Goal: Task Accomplishment & Management: Complete application form

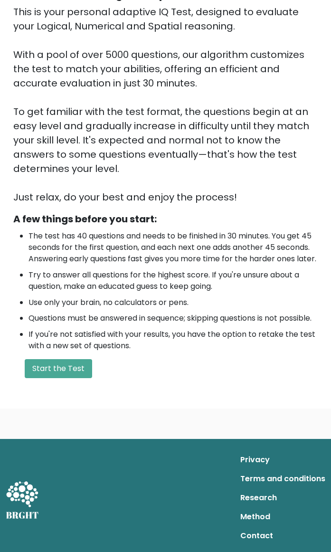
scroll to position [107, 0]
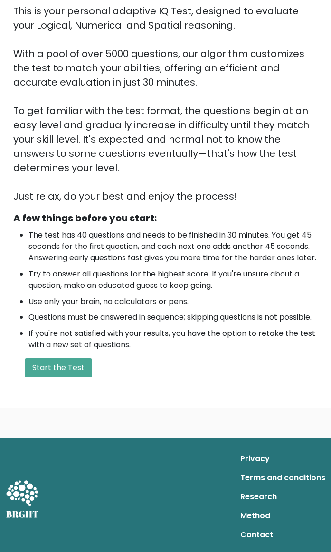
click at [76, 285] on button "Start the Test" at bounding box center [58, 367] width 67 height 19
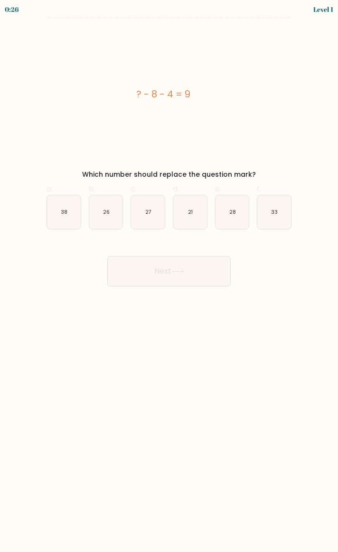
click at [190, 216] on icon "21" at bounding box center [190, 212] width 34 height 34
click at [170, 276] on input "d. 21" at bounding box center [169, 279] width 0 height 6
radio input "true"
click at [189, 275] on button "Next" at bounding box center [169, 271] width 124 height 30
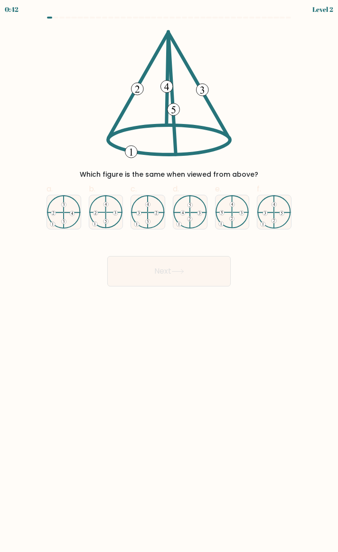
click at [103, 210] on icon at bounding box center [106, 211] width 34 height 33
click at [169, 276] on input "b." at bounding box center [169, 279] width 0 height 6
radio input "true"
click at [178, 278] on button "Next" at bounding box center [169, 271] width 124 height 30
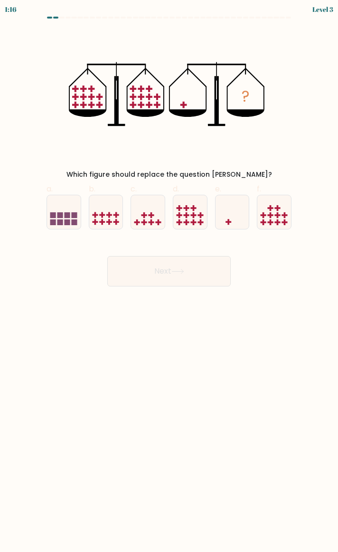
click at [235, 215] on icon at bounding box center [233, 212] width 34 height 28
click at [170, 276] on input "e." at bounding box center [169, 279] width 0 height 6
radio input "true"
click at [192, 274] on button "Next" at bounding box center [169, 271] width 124 height 30
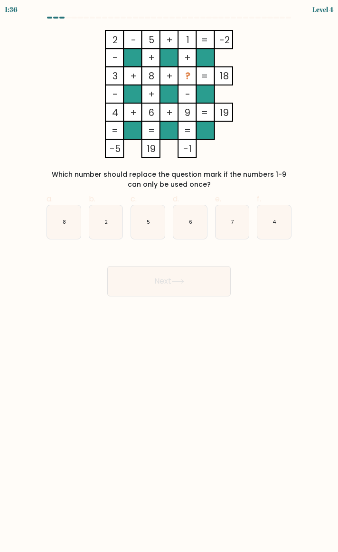
click at [237, 223] on icon "7" at bounding box center [233, 222] width 34 height 34
click at [170, 276] on input "e. 7" at bounding box center [169, 279] width 0 height 6
radio input "true"
click at [198, 291] on button "Next" at bounding box center [169, 281] width 124 height 30
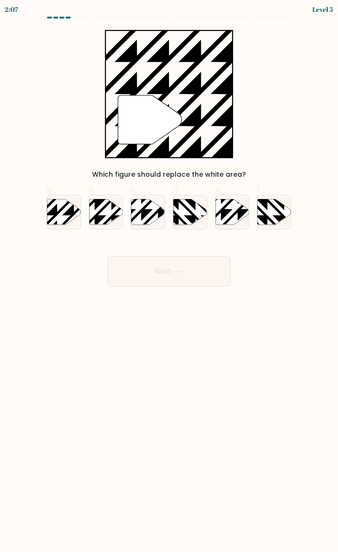
click at [66, 215] on icon at bounding box center [64, 212] width 34 height 26
click at [169, 276] on input "a." at bounding box center [169, 279] width 0 height 6
radio input "true"
click at [170, 278] on button "Next" at bounding box center [169, 271] width 124 height 30
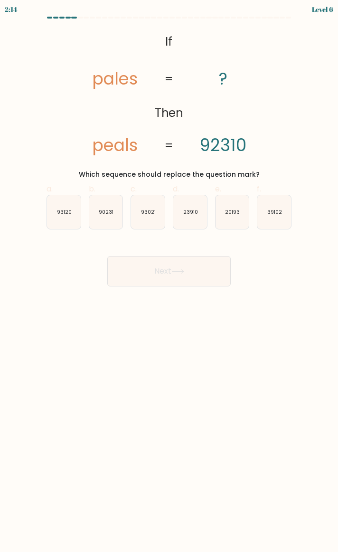
click at [65, 222] on icon "93120" at bounding box center [64, 212] width 34 height 34
click at [169, 276] on input "a. 93120" at bounding box center [169, 279] width 0 height 6
radio input "true"
click at [165, 274] on button "Next" at bounding box center [169, 271] width 124 height 30
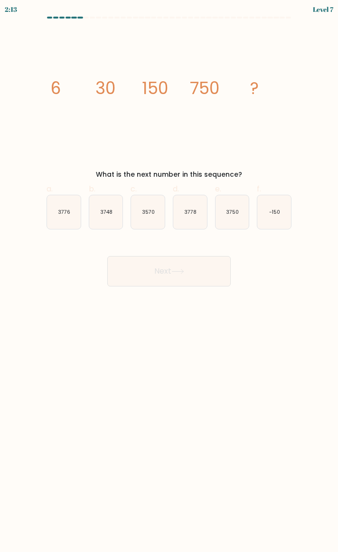
click at [235, 212] on text "3750" at bounding box center [232, 212] width 13 height 7
click at [170, 276] on input "e. 3750" at bounding box center [169, 279] width 0 height 6
radio input "true"
click at [192, 273] on button "Next" at bounding box center [169, 271] width 124 height 30
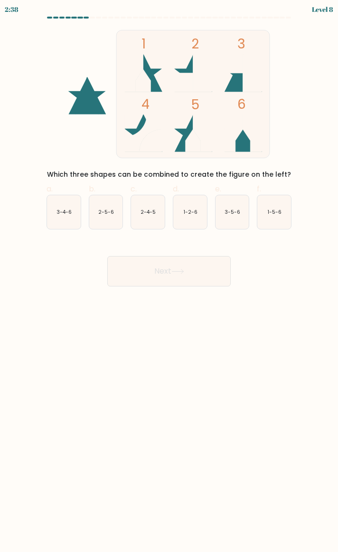
click at [276, 209] on text "1-5-6" at bounding box center [275, 212] width 14 height 7
click at [170, 276] on input "f. 1-5-6" at bounding box center [169, 279] width 0 height 6
radio input "true"
click at [183, 273] on icon at bounding box center [177, 271] width 11 height 4
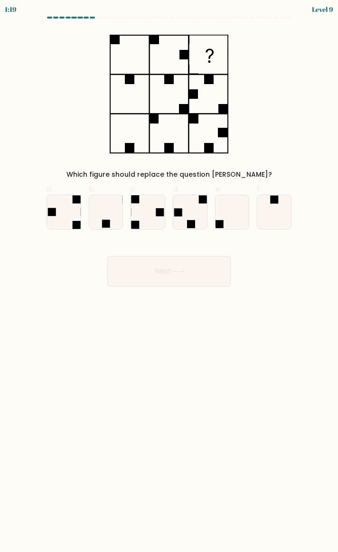
click at [144, 208] on icon at bounding box center [148, 212] width 34 height 34
click at [169, 276] on input "c." at bounding box center [169, 279] width 0 height 6
radio input "true"
click at [163, 273] on button "Next" at bounding box center [169, 271] width 124 height 30
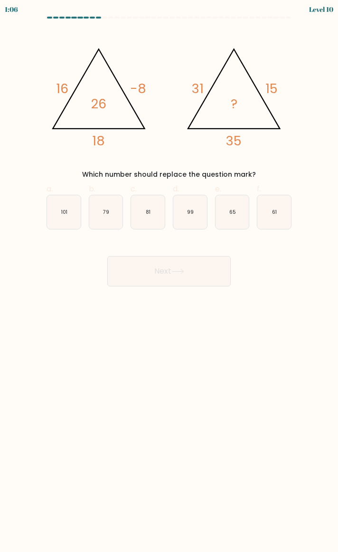
click at [232, 222] on icon "65" at bounding box center [233, 212] width 34 height 34
click at [170, 276] on input "e. 65" at bounding box center [169, 279] width 0 height 6
radio input "true"
click at [188, 275] on button "Next" at bounding box center [169, 271] width 124 height 30
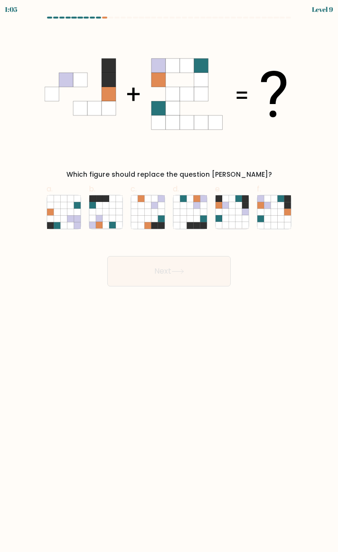
click at [272, 222] on icon at bounding box center [274, 225] width 7 height 7
click at [170, 276] on input "f." at bounding box center [169, 279] width 0 height 6
radio input "true"
click at [207, 272] on button "Next" at bounding box center [169, 271] width 124 height 30
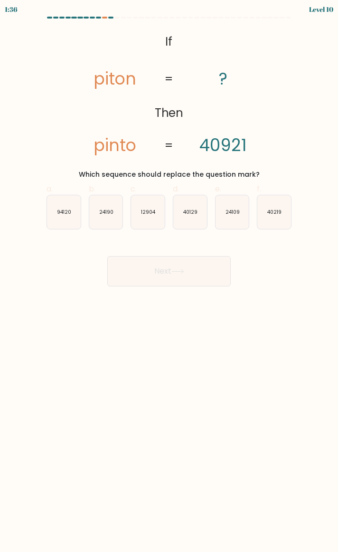
click at [280, 208] on icon "40219" at bounding box center [274, 212] width 34 height 34
click at [170, 276] on input "f. 40219" at bounding box center [169, 279] width 0 height 6
radio input "true"
click at [195, 271] on button "Next" at bounding box center [169, 271] width 124 height 30
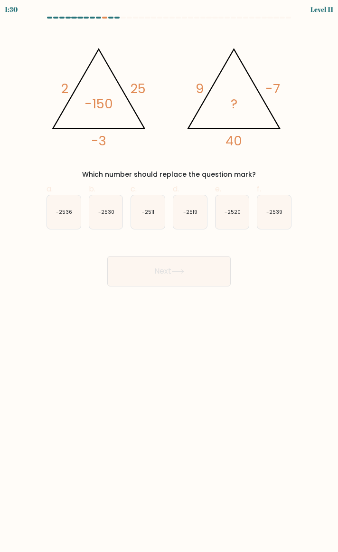
click at [233, 213] on text "-2520" at bounding box center [233, 212] width 16 height 7
click at [170, 276] on input "e. -2520" at bounding box center [169, 279] width 0 height 6
radio input "true"
click at [198, 273] on button "Next" at bounding box center [169, 271] width 124 height 30
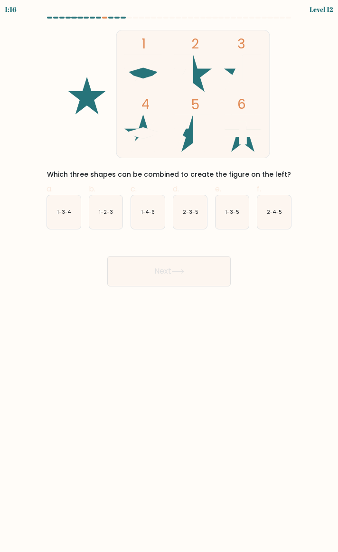
click at [194, 216] on icon "2-3-5" at bounding box center [190, 212] width 34 height 34
click at [170, 276] on input "d. 2-3-5" at bounding box center [169, 279] width 0 height 6
radio input "true"
click at [180, 269] on icon at bounding box center [177, 271] width 13 height 5
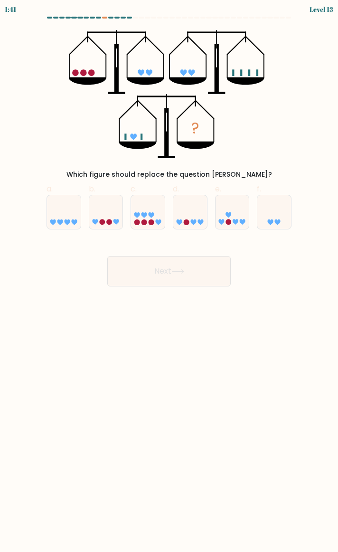
click at [271, 218] on icon at bounding box center [274, 212] width 34 height 28
click at [170, 276] on input "f." at bounding box center [169, 279] width 0 height 6
radio input "true"
click at [205, 270] on button "Next" at bounding box center [169, 271] width 124 height 30
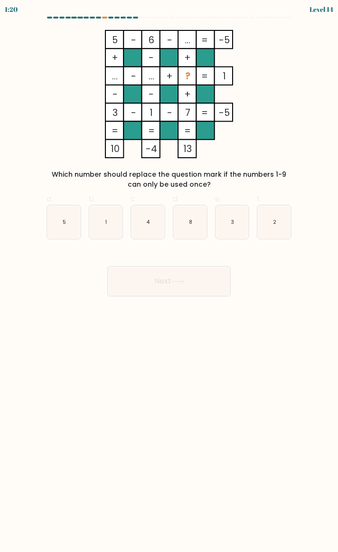
click at [274, 219] on text "2" at bounding box center [274, 222] width 3 height 7
click at [170, 276] on input "f. 2" at bounding box center [169, 279] width 0 height 6
radio input "true"
click at [186, 285] on button "Next" at bounding box center [169, 281] width 124 height 30
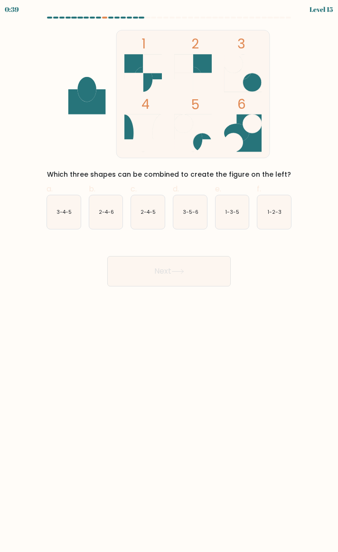
click at [236, 214] on text "1-3-5" at bounding box center [233, 212] width 14 height 7
click at [170, 276] on input "e. 1-3-5" at bounding box center [169, 279] width 0 height 6
radio input "true"
click at [188, 218] on icon "3-5-6" at bounding box center [190, 212] width 34 height 34
click at [170, 276] on input "d. 3-5-6" at bounding box center [169, 279] width 0 height 6
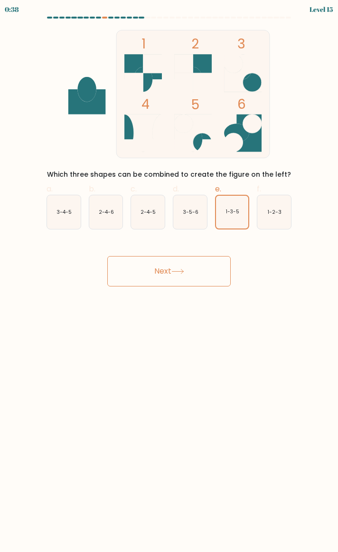
radio input "true"
click at [176, 278] on button "Next" at bounding box center [169, 271] width 124 height 30
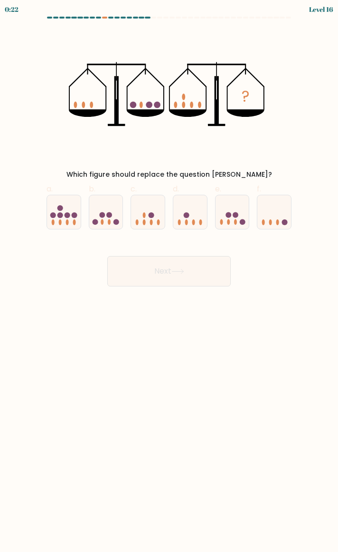
click at [229, 218] on circle at bounding box center [229, 215] width 6 height 6
click at [170, 276] on input "e." at bounding box center [169, 279] width 0 height 6
radio input "true"
click at [195, 269] on button "Next" at bounding box center [169, 271] width 124 height 30
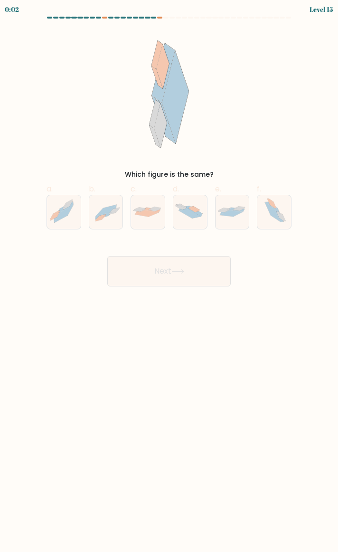
click at [114, 214] on icon at bounding box center [106, 212] width 34 height 24
click at [169, 276] on input "b." at bounding box center [169, 279] width 0 height 6
radio input "true"
click at [160, 270] on button "Next" at bounding box center [169, 271] width 124 height 30
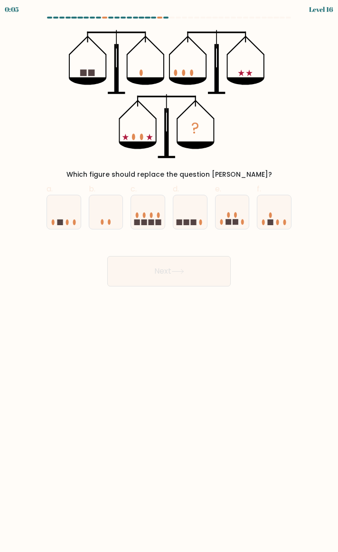
click at [230, 214] on icon at bounding box center [233, 212] width 34 height 28
click at [170, 276] on input "e." at bounding box center [169, 279] width 0 height 6
radio input "true"
click at [183, 276] on button "Next" at bounding box center [169, 271] width 124 height 30
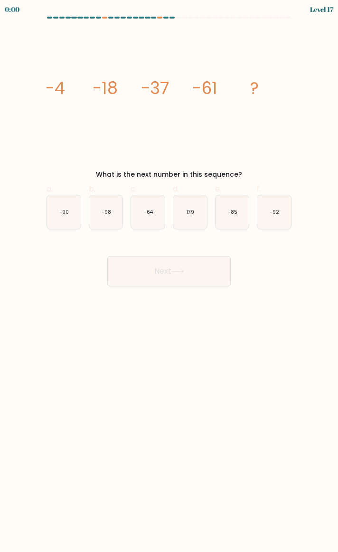
click at [234, 216] on icon "-85" at bounding box center [233, 212] width 34 height 34
click at [170, 276] on input "e. -85" at bounding box center [169, 279] width 0 height 6
radio input "true"
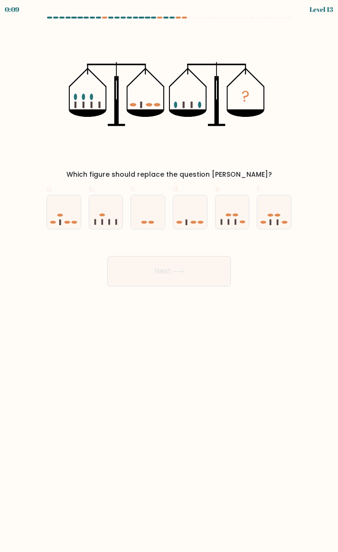
click at [152, 218] on icon at bounding box center [148, 212] width 34 height 28
click at [169, 276] on input "c." at bounding box center [169, 279] width 0 height 6
radio input "true"
click at [163, 263] on button "Next" at bounding box center [169, 271] width 124 height 30
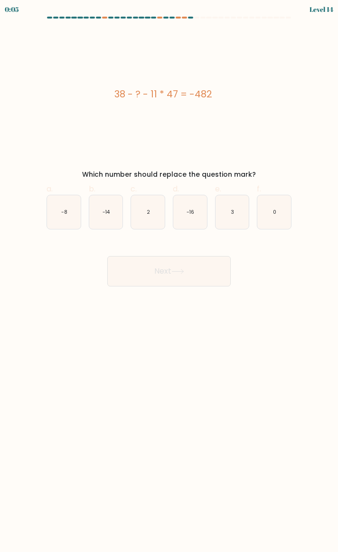
click at [238, 209] on icon "3" at bounding box center [233, 212] width 34 height 34
click at [170, 276] on input "e. 3" at bounding box center [169, 279] width 0 height 6
radio input "true"
click at [180, 273] on icon at bounding box center [177, 271] width 13 height 5
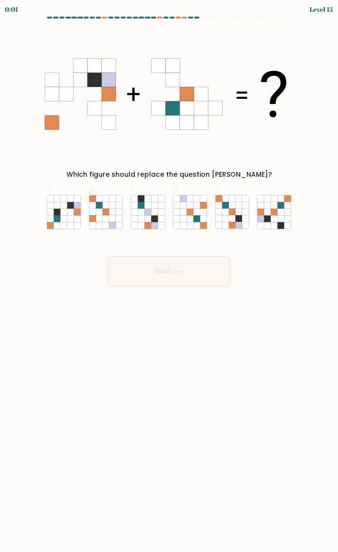
click at [71, 213] on icon at bounding box center [70, 212] width 7 height 7
click at [169, 276] on input "a." at bounding box center [169, 279] width 0 height 6
radio input "true"
click at [167, 270] on button "Next" at bounding box center [169, 271] width 124 height 30
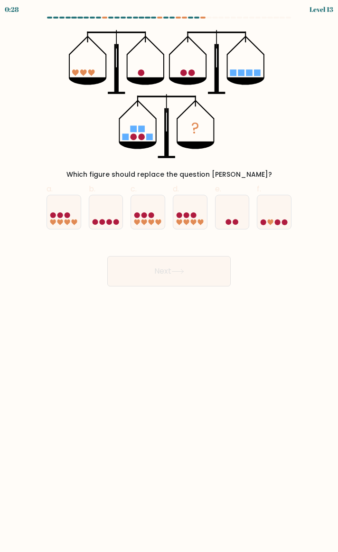
click at [116, 222] on circle at bounding box center [117, 222] width 6 height 6
click at [169, 276] on input "b." at bounding box center [169, 279] width 0 height 6
radio input "true"
click at [169, 279] on input "f." at bounding box center [169, 279] width 0 height 6
radio input "true"
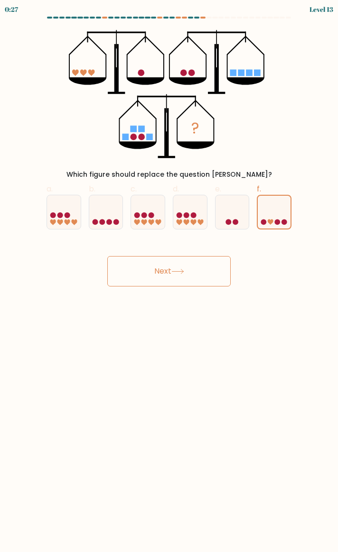
click at [185, 278] on button "Next" at bounding box center [169, 271] width 124 height 30
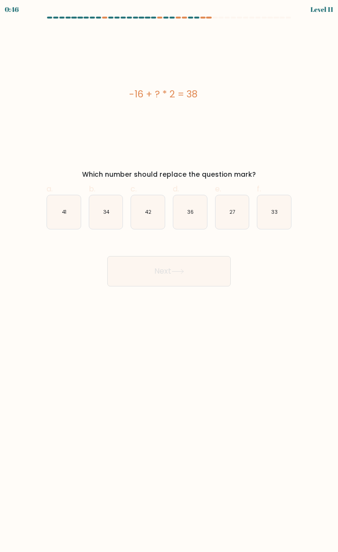
click at [242, 212] on icon "27" at bounding box center [233, 212] width 34 height 34
click at [170, 276] on input "e. 27" at bounding box center [169, 279] width 0 height 6
radio input "true"
click at [193, 273] on button "Next" at bounding box center [169, 271] width 124 height 30
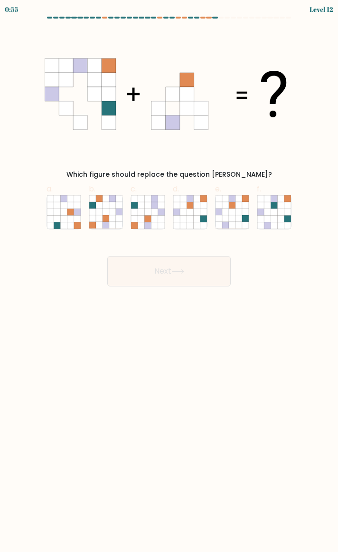
click at [231, 216] on icon at bounding box center [232, 218] width 7 height 7
click at [170, 276] on input "e." at bounding box center [169, 279] width 0 height 6
radio input "true"
click at [192, 269] on button "Next" at bounding box center [169, 271] width 124 height 30
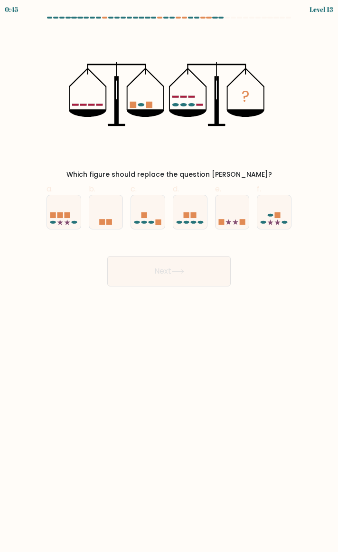
click at [189, 218] on icon at bounding box center [190, 212] width 34 height 28
click at [170, 276] on input "d." at bounding box center [169, 279] width 0 height 6
radio input "true"
click at [190, 271] on button "Next" at bounding box center [169, 271] width 124 height 30
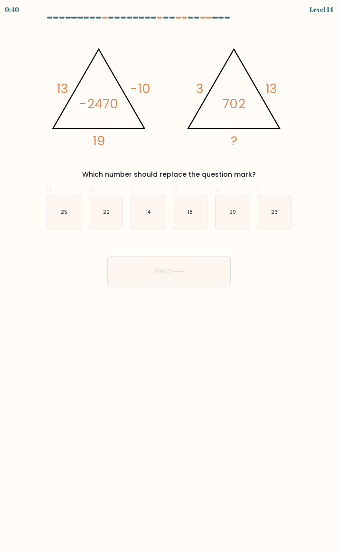
click at [80, 95] on icon "@import url('https://fonts.googleapis.com/css?family=Abril+Fatface:400,100,100i…" at bounding box center [169, 94] width 249 height 128
click at [241, 218] on icon "29" at bounding box center [233, 212] width 34 height 34
click at [170, 276] on input "e. 29" at bounding box center [169, 279] width 0 height 6
radio input "true"
click at [182, 273] on icon at bounding box center [177, 271] width 13 height 5
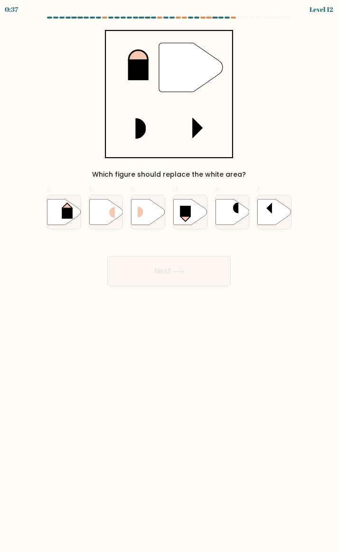
click at [62, 213] on icon at bounding box center [64, 212] width 34 height 26
click at [169, 276] on input "a." at bounding box center [169, 279] width 0 height 6
radio input "true"
click at [153, 272] on button "Next" at bounding box center [169, 271] width 124 height 30
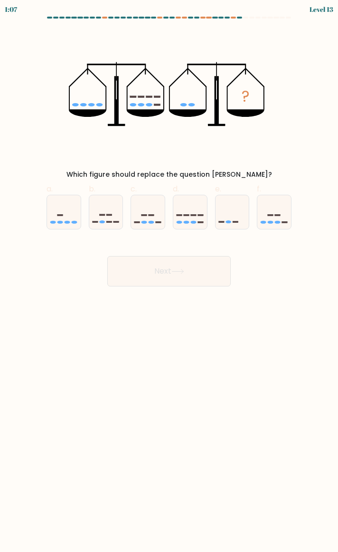
click at [106, 212] on icon at bounding box center [106, 212] width 34 height 28
click at [169, 276] on input "b." at bounding box center [169, 279] width 0 height 6
radio input "true"
click at [138, 265] on button "Next" at bounding box center [169, 271] width 124 height 30
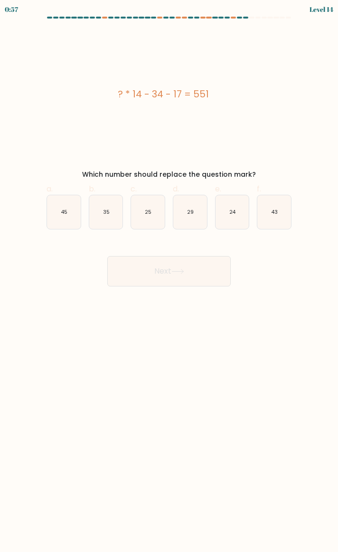
click at [285, 211] on icon "43" at bounding box center [274, 212] width 34 height 34
click at [170, 276] on input "f. 43" at bounding box center [169, 279] width 0 height 6
radio input "true"
click at [195, 264] on button "Next" at bounding box center [169, 271] width 124 height 30
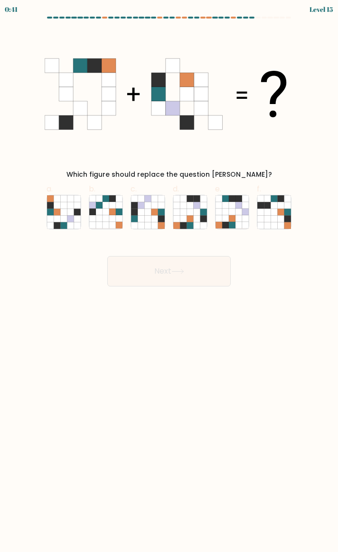
click at [196, 223] on icon at bounding box center [196, 225] width 7 height 7
click at [170, 276] on input "d." at bounding box center [169, 279] width 0 height 6
radio input "true"
click at [183, 278] on button "Next" at bounding box center [169, 271] width 124 height 30
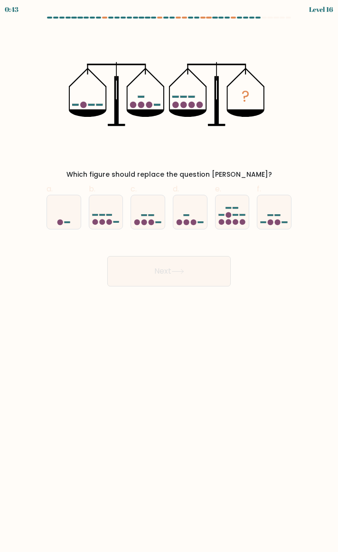
click at [279, 197] on div at bounding box center [274, 212] width 35 height 35
click at [170, 276] on input "f." at bounding box center [169, 279] width 0 height 6
radio input "true"
click at [215, 269] on button "Next" at bounding box center [169, 271] width 124 height 30
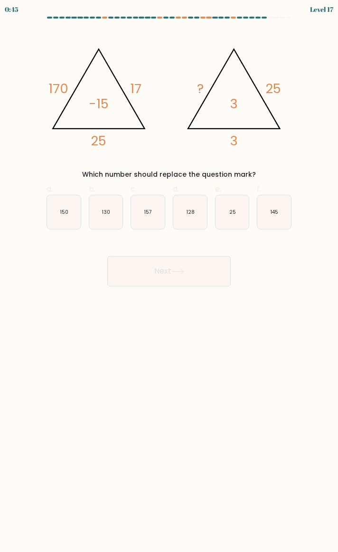
click at [65, 207] on icon "150" at bounding box center [64, 212] width 34 height 34
click at [169, 276] on input "a. 150" at bounding box center [169, 279] width 0 height 6
radio input "true"
click at [188, 278] on button "Next" at bounding box center [169, 271] width 124 height 30
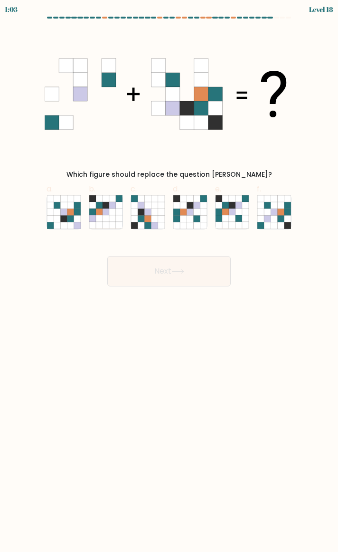
click at [99, 212] on icon at bounding box center [99, 212] width 7 height 7
click at [169, 276] on input "b." at bounding box center [169, 279] width 0 height 6
radio input "true"
click at [161, 262] on button "Next" at bounding box center [169, 271] width 124 height 30
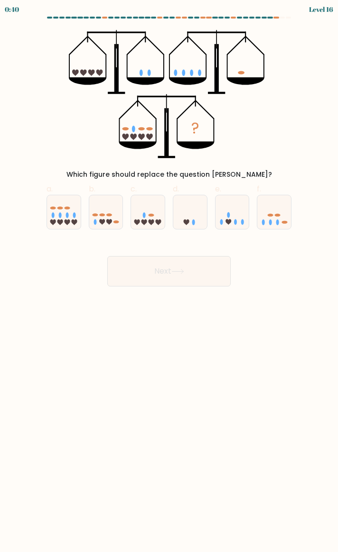
click at [263, 210] on icon at bounding box center [274, 212] width 34 height 28
click at [170, 276] on input "f." at bounding box center [169, 279] width 0 height 6
radio input "true"
click at [212, 275] on button "Next" at bounding box center [169, 271] width 124 height 30
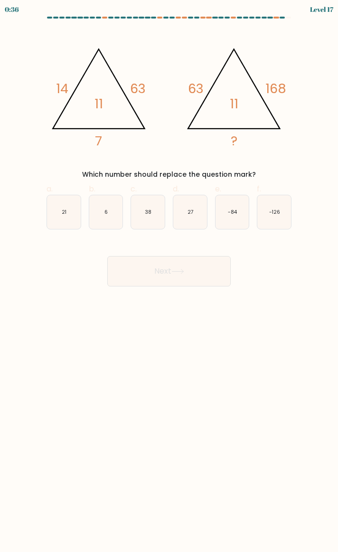
click at [70, 219] on icon "21" at bounding box center [64, 212] width 34 height 34
click at [169, 276] on input "a. 21" at bounding box center [169, 279] width 0 height 6
radio input "true"
click at [185, 281] on button "Next" at bounding box center [169, 271] width 124 height 30
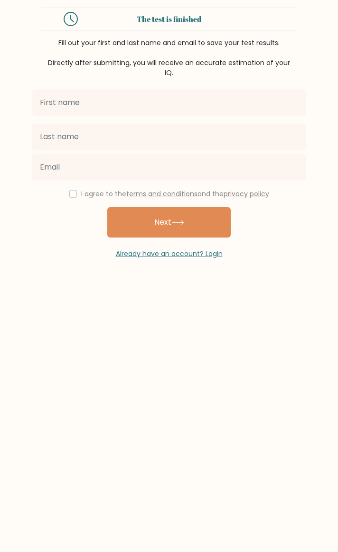
click at [218, 103] on input "text" at bounding box center [169, 102] width 274 height 27
type input "Haroon"
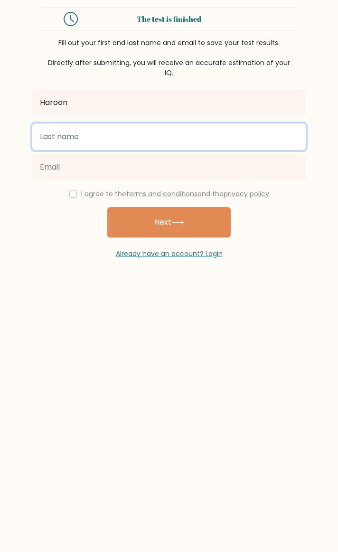
click at [170, 140] on input "text" at bounding box center [169, 137] width 274 height 27
type input "Aslam"
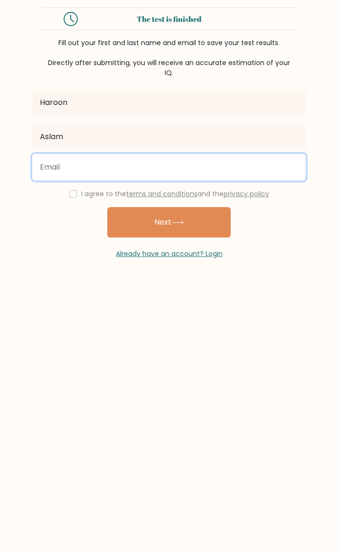
click at [164, 169] on input "email" at bounding box center [169, 167] width 274 height 27
type input "haroonaslam408@gmail.com"
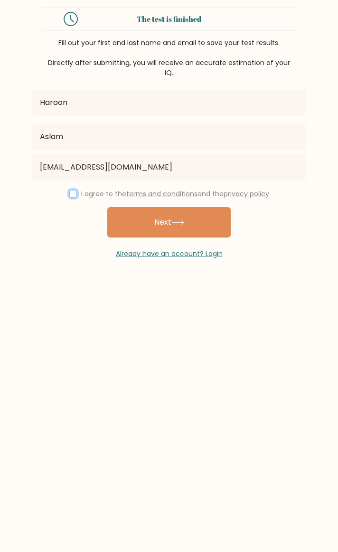
click at [70, 195] on input "checkbox" at bounding box center [73, 194] width 8 height 8
checkbox input "true"
click at [194, 223] on button "Next" at bounding box center [169, 222] width 124 height 30
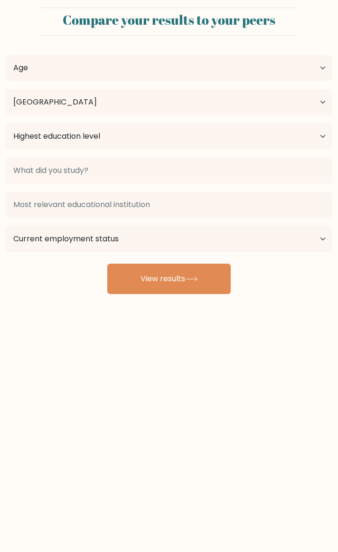
select select "PK"
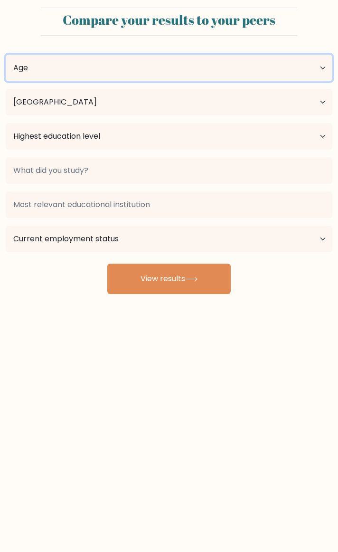
click at [320, 65] on select "Age Under [DEMOGRAPHIC_DATA] [DEMOGRAPHIC_DATA] [DEMOGRAPHIC_DATA] [DEMOGRAPHIC…" at bounding box center [169, 68] width 327 height 27
select select "35_44"
click at [6, 55] on select "Age Under [DEMOGRAPHIC_DATA] [DEMOGRAPHIC_DATA] [DEMOGRAPHIC_DATA] [DEMOGRAPHIC…" at bounding box center [169, 68] width 327 height 27
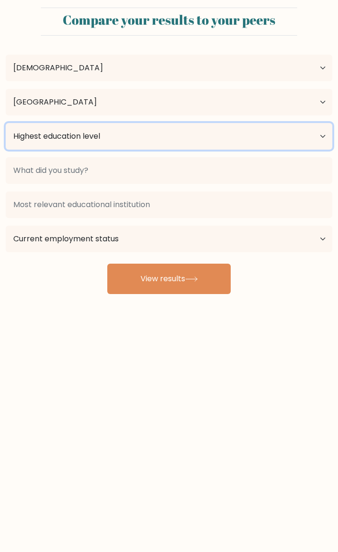
click at [137, 134] on select "Highest education level No schooling Primary Lower Secondary Upper Secondary Oc…" at bounding box center [169, 136] width 327 height 27
select select "bachelors_degree"
click at [6, 123] on select "Highest education level No schooling Primary Lower Secondary Upper Secondary Oc…" at bounding box center [169, 136] width 327 height 27
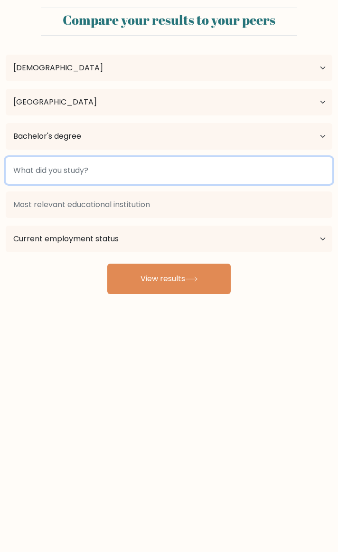
click at [132, 171] on input at bounding box center [169, 170] width 327 height 27
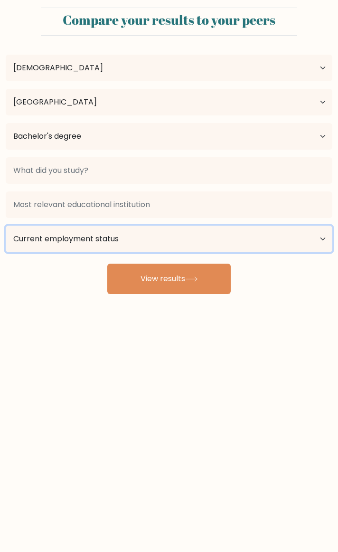
click at [244, 242] on select "Current employment status Employed Student Retired Other / prefer not to answer" at bounding box center [169, 239] width 327 height 27
select select "employed"
click at [6, 226] on select "Current employment status Employed Student Retired Other / prefer not to answer" at bounding box center [169, 239] width 327 height 27
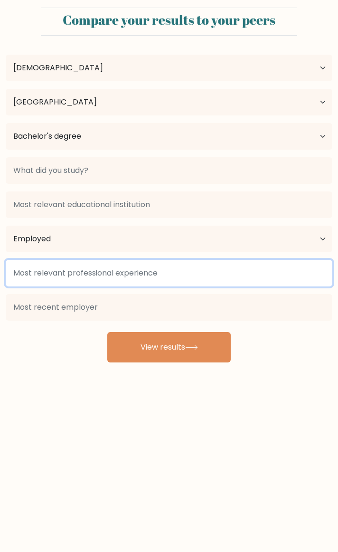
click at [209, 274] on input at bounding box center [169, 273] width 327 height 27
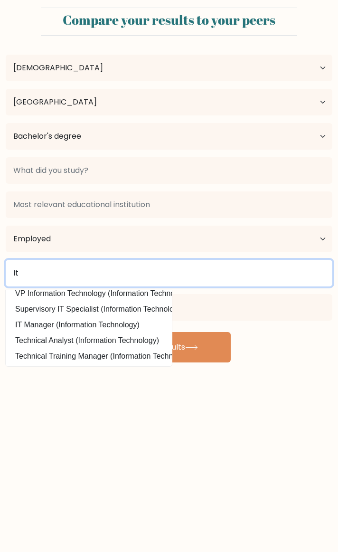
scroll to position [89, 0]
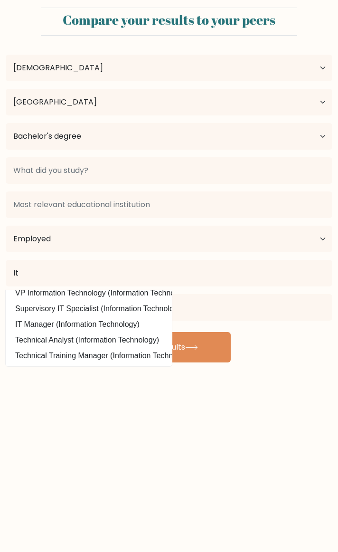
click at [133, 321] on option "IT Manager (Information Technology)" at bounding box center [89, 324] width 162 height 15
type input "IT Manager"
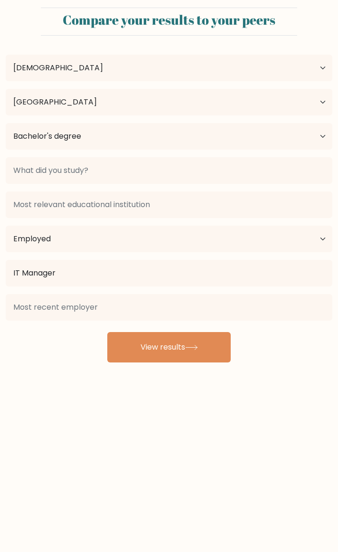
click at [183, 349] on button "View results" at bounding box center [169, 347] width 124 height 30
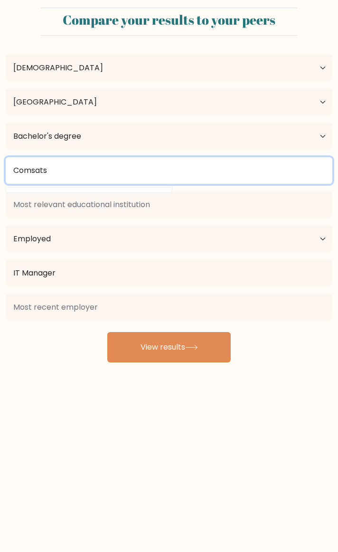
type input "Comsats"
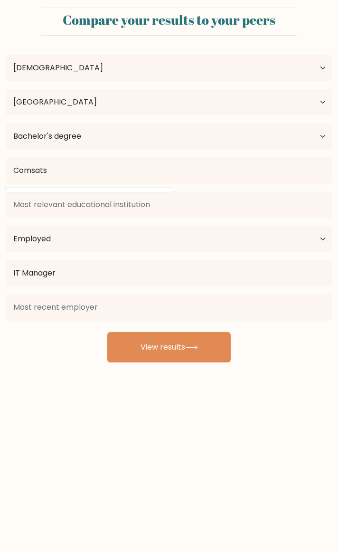
click at [211, 349] on button "View results" at bounding box center [169, 347] width 124 height 30
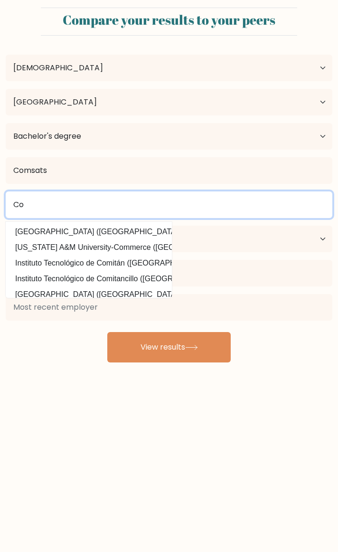
type input "C"
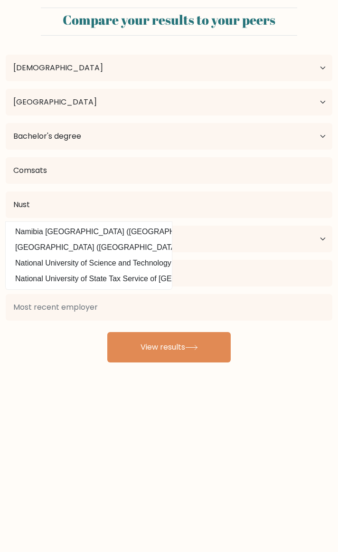
click at [151, 266] on option "National University of Science and Technology "MISIS" ([GEOGRAPHIC_DATA])" at bounding box center [89, 263] width 162 height 15
type input "[GEOGRAPHIC_DATA] "MISIS""
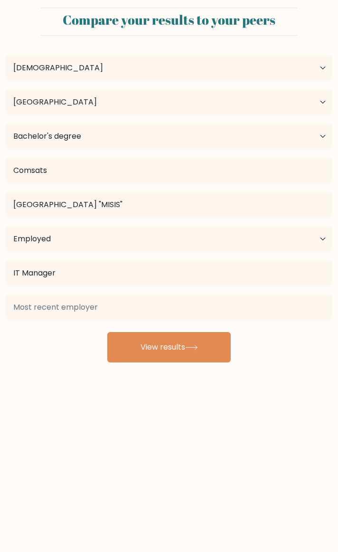
click at [185, 356] on button "View results" at bounding box center [169, 347] width 124 height 30
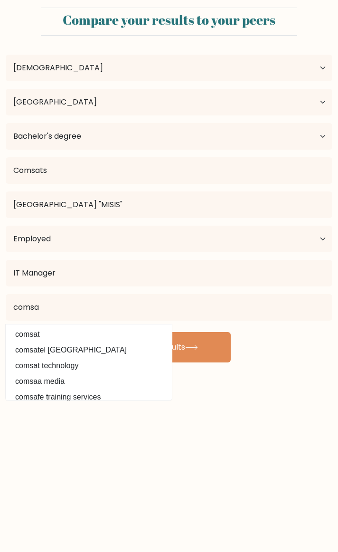
click at [79, 334] on option "comsat" at bounding box center [89, 334] width 162 height 15
type input "comsat"
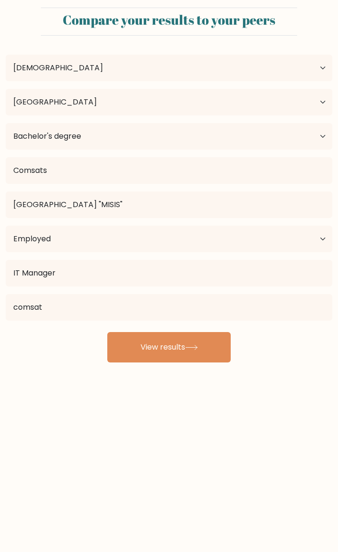
click at [194, 357] on button "View results" at bounding box center [169, 347] width 124 height 30
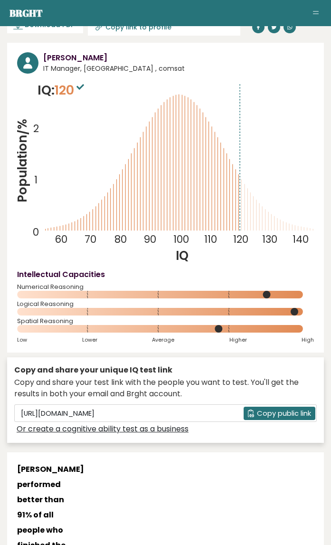
scroll to position [48, 0]
click at [26, 123] on tspan "Population/%" at bounding box center [22, 161] width 17 height 84
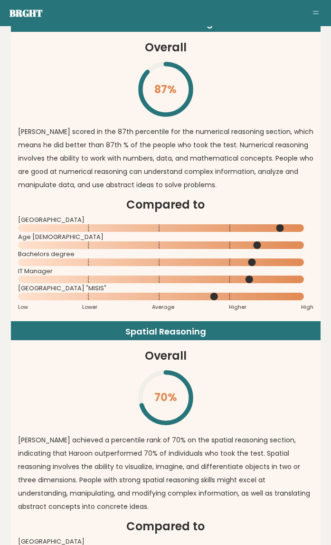
scroll to position [1756, 7]
click at [310, 215] on div "Compared to Pakistan Age 35 - 44 Bachelors degree IT Manager" at bounding box center [165, 253] width 295 height 114
click at [312, 203] on h2 "Compared to" at bounding box center [165, 204] width 295 height 17
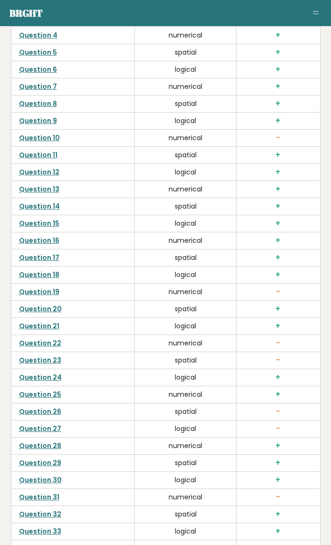
scroll to position [2709, 7]
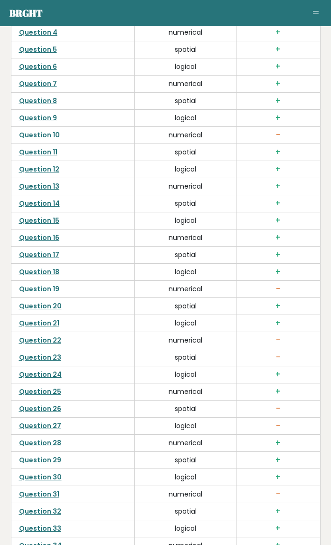
click at [23, 290] on link "Question 19" at bounding box center [39, 289] width 40 height 10
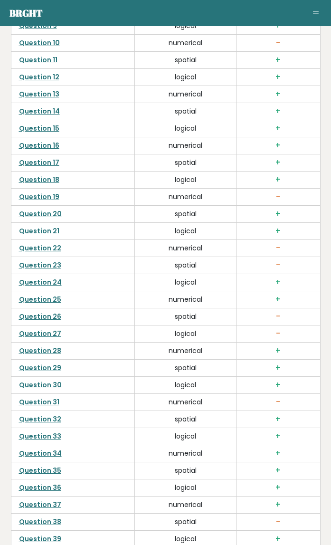
scroll to position [2802, 7]
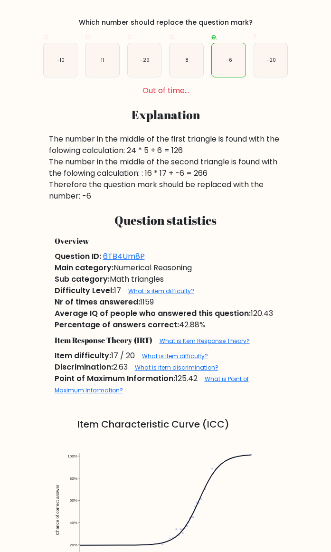
scroll to position [256, 0]
click at [167, 291] on link "What is item difficulty?" at bounding box center [161, 290] width 66 height 8
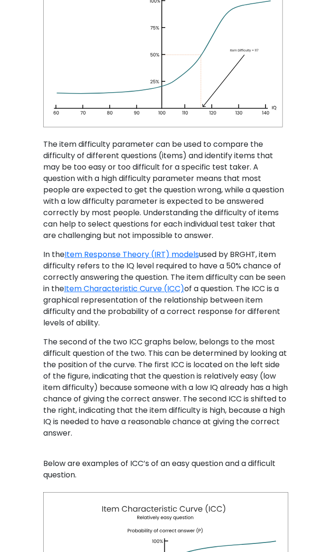
scroll to position [611, 0]
